Goal: Information Seeking & Learning: Learn about a topic

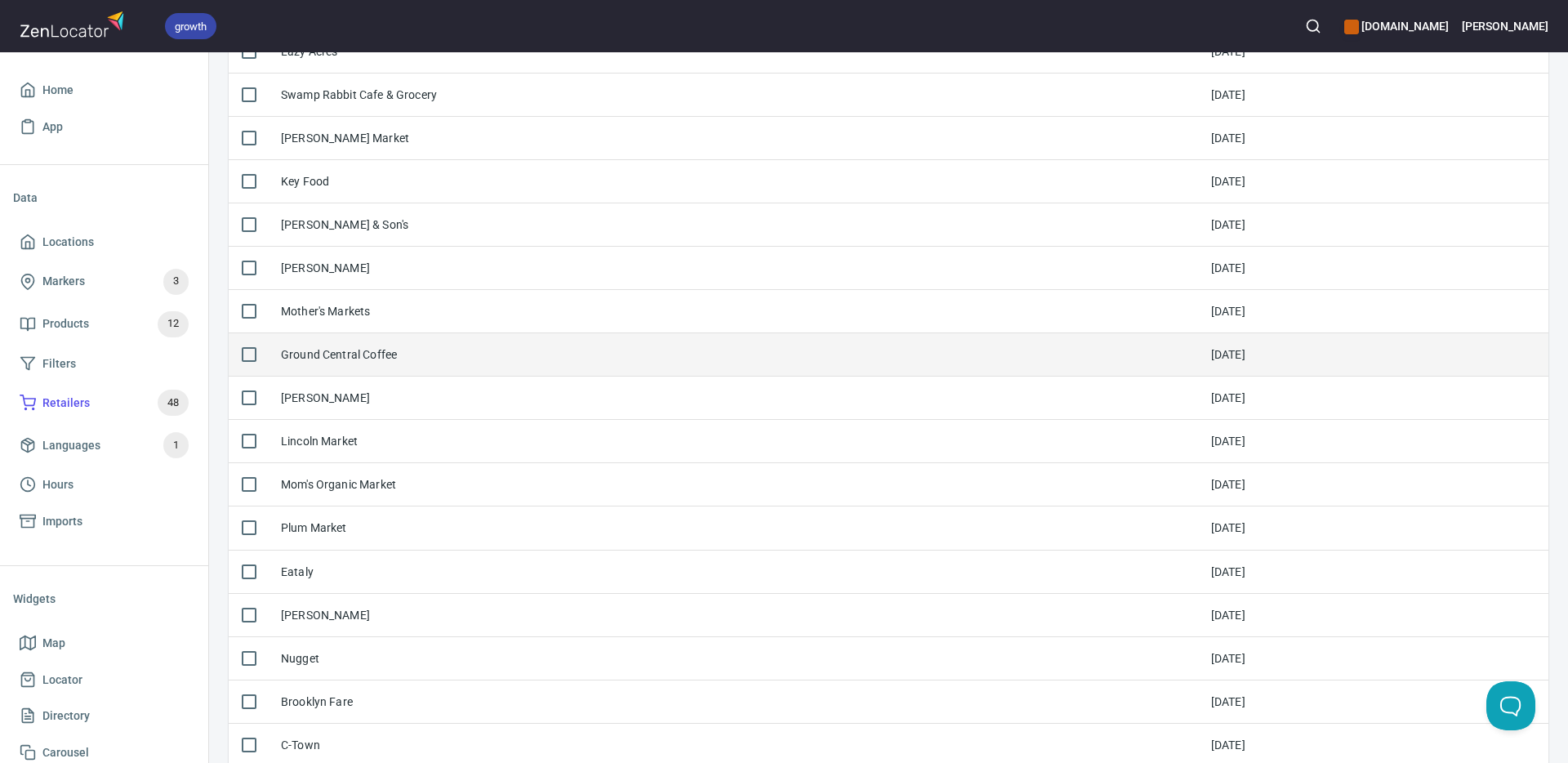
scroll to position [1079, 0]
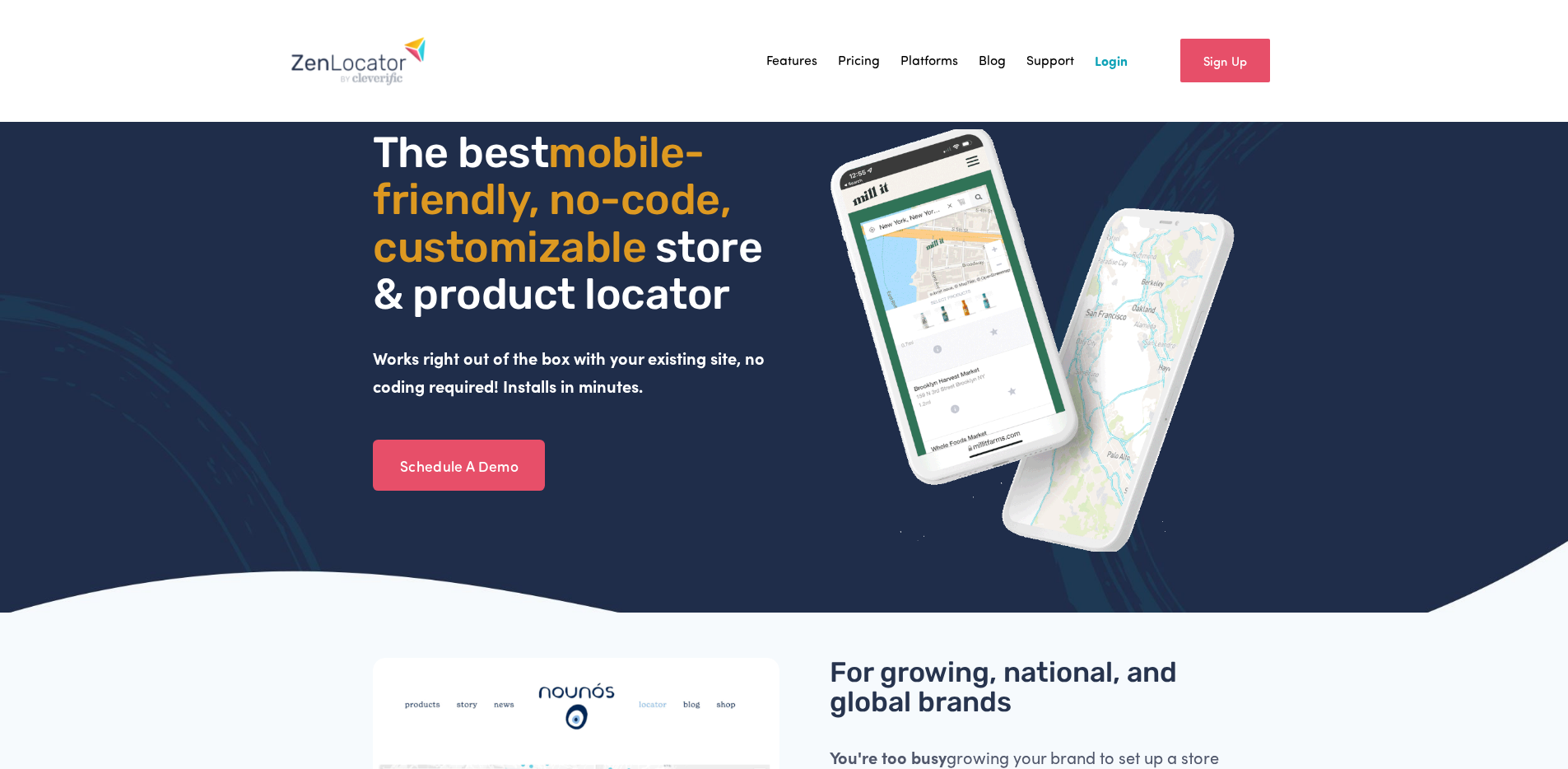
click at [841, 68] on link "Pricing" at bounding box center [859, 61] width 42 height 25
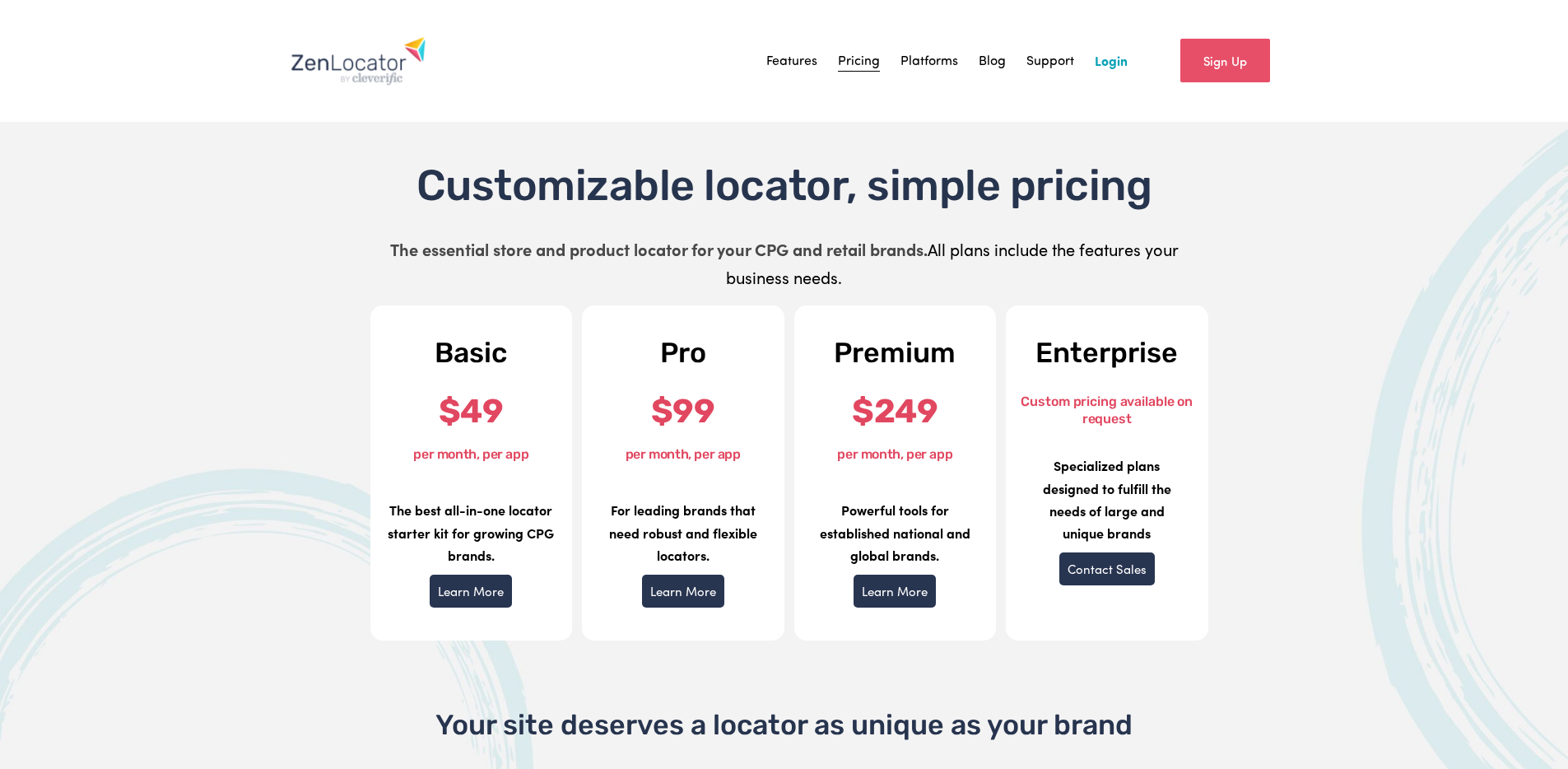
click at [792, 65] on link "Features" at bounding box center [791, 61] width 51 height 25
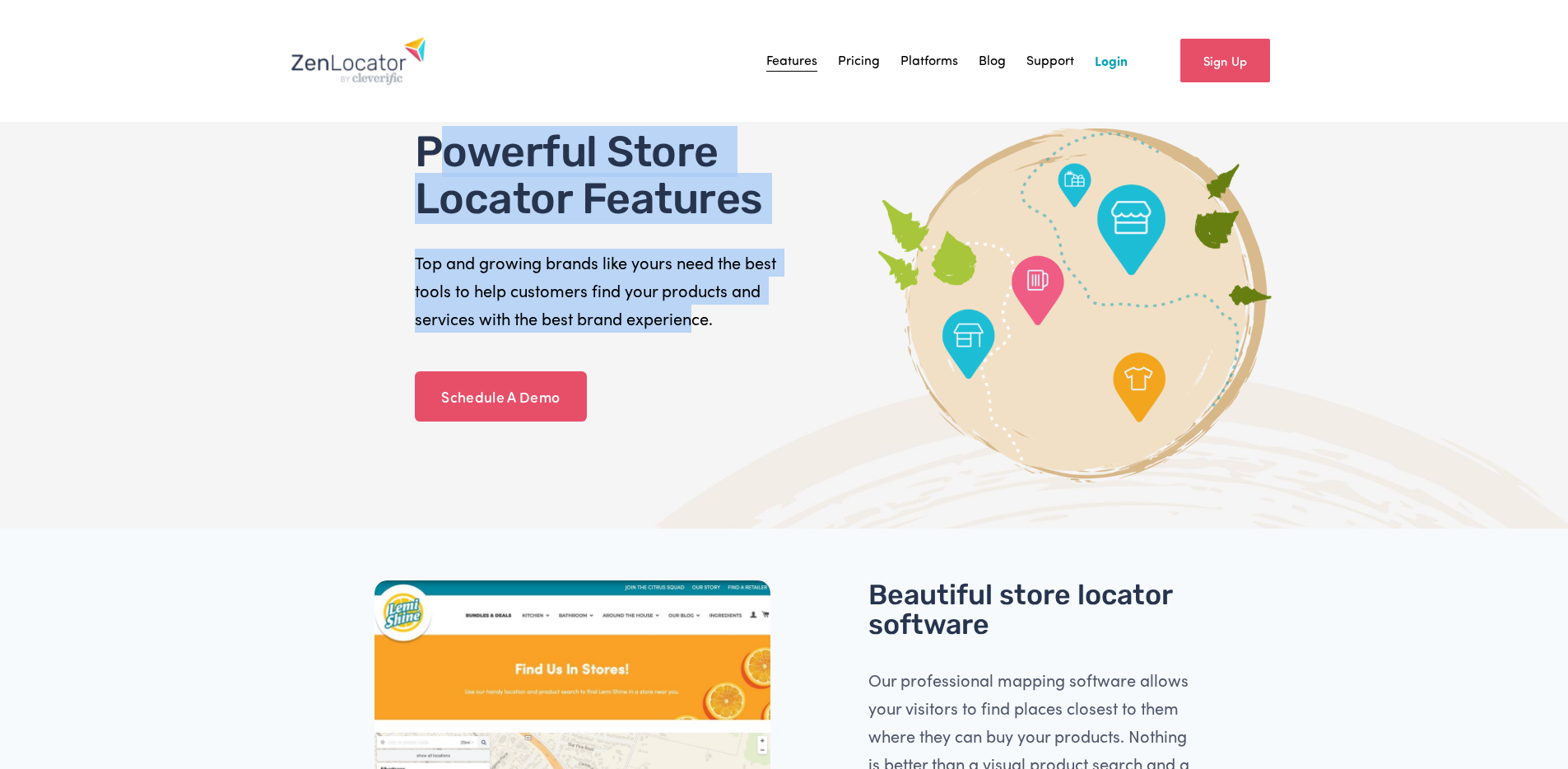
drag, startPoint x: 440, startPoint y: 161, endPoint x: 691, endPoint y: 312, distance: 292.9
click at [691, 312] on div "Powerful Store Locator Features Top and growing brands like yours need the best…" at bounding box center [597, 230] width 365 height 204
click at [688, 310] on p "Top and growing brands like yours need the best tools to help customers find yo…" at bounding box center [597, 290] width 365 height 84
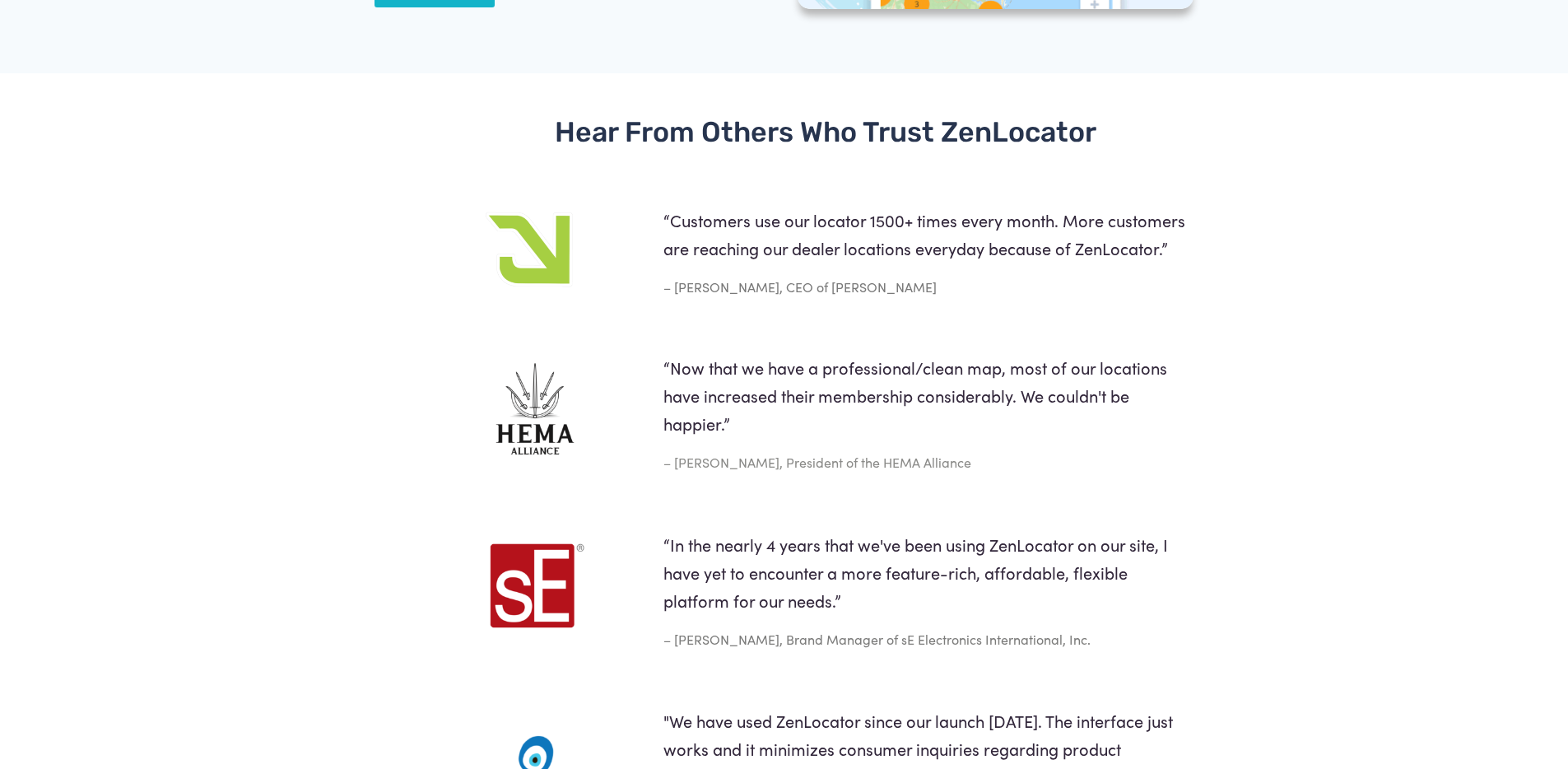
scroll to position [2515, 0]
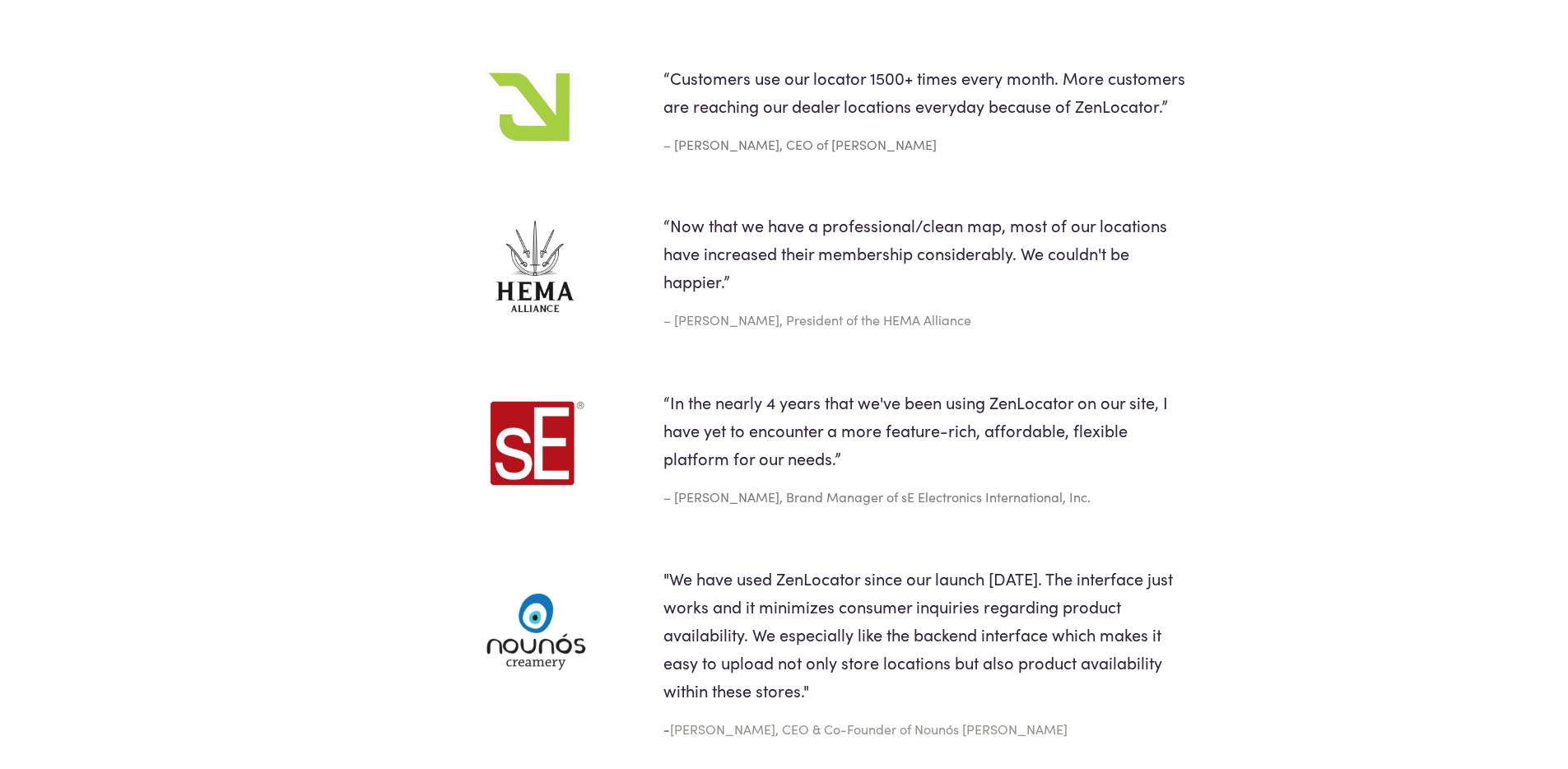
click at [519, 647] on img at bounding box center [535, 619] width 158 height 110
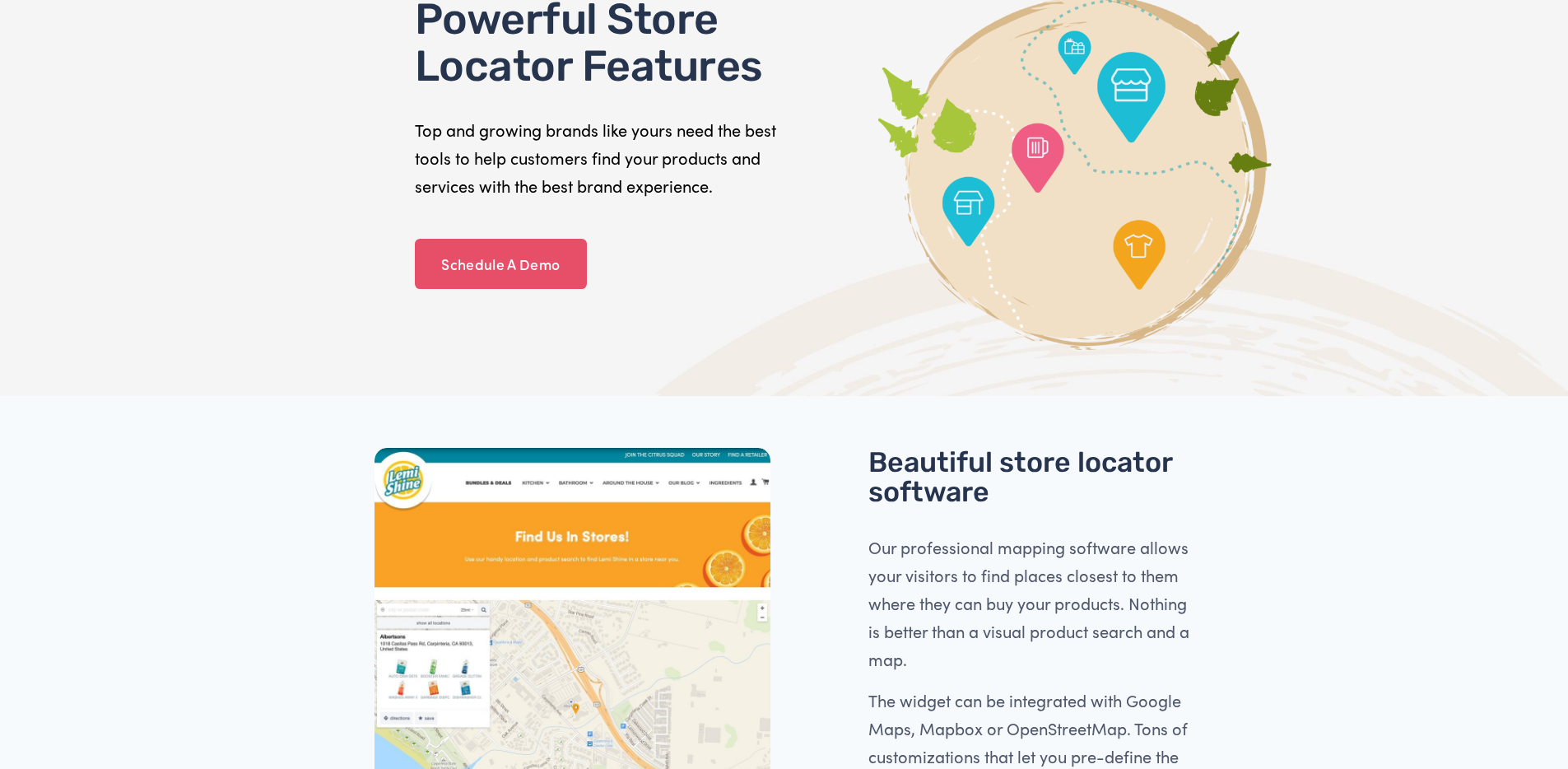
scroll to position [0, 0]
